Goal: Find specific page/section: Find specific page/section

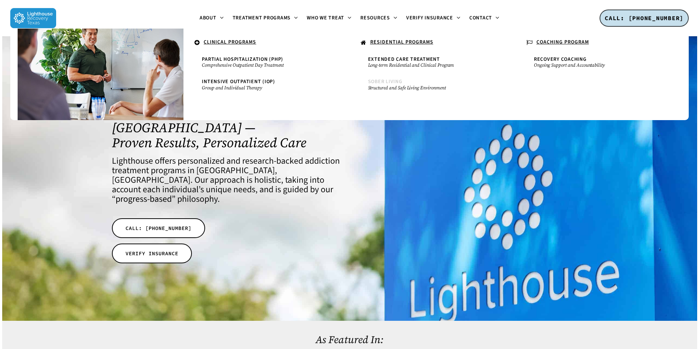
click at [390, 81] on span "Sober Living" at bounding box center [385, 81] width 34 height 7
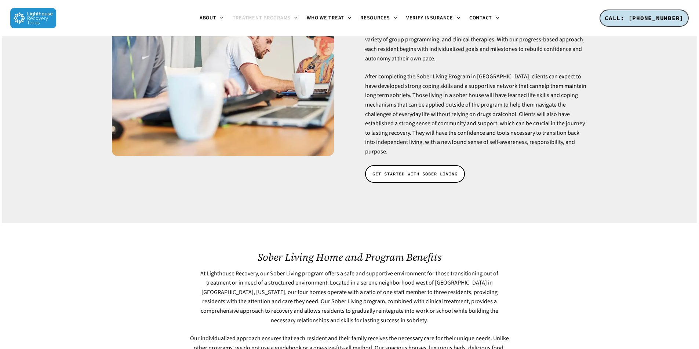
scroll to position [73, 0]
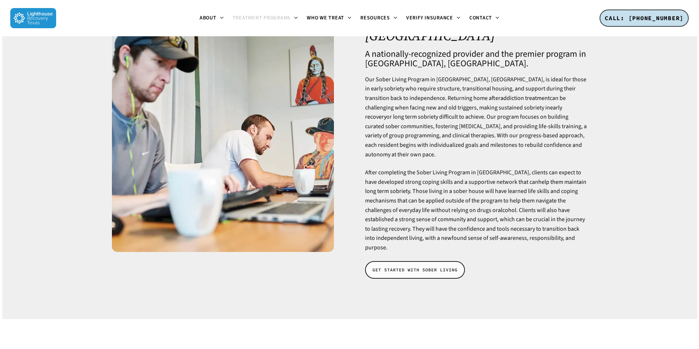
click at [401, 267] on span "GET STARTED WITH SOBER LIVING" at bounding box center [414, 270] width 85 height 7
